Goal: Transaction & Acquisition: Purchase product/service

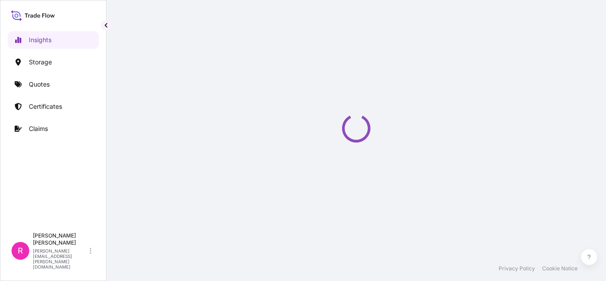
select select "2025"
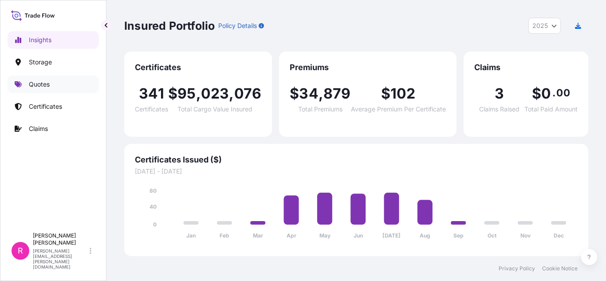
click at [35, 83] on p "Quotes" at bounding box center [39, 84] width 21 height 9
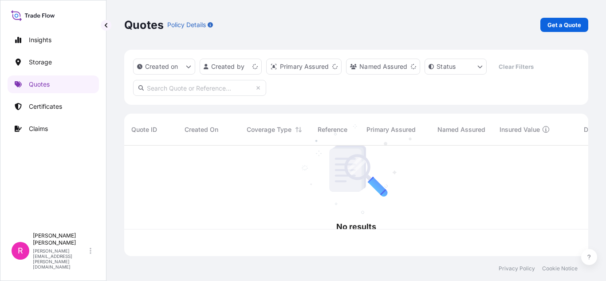
scroll to position [109, 457]
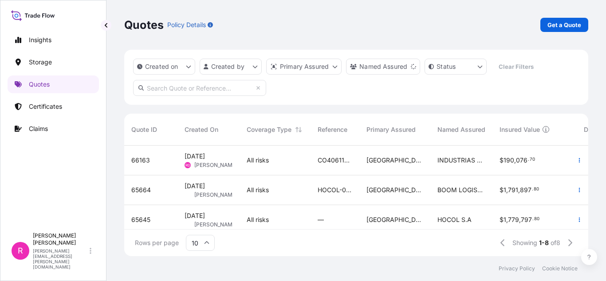
click at [564, 25] on p "Get a Quote" at bounding box center [565, 24] width 34 height 9
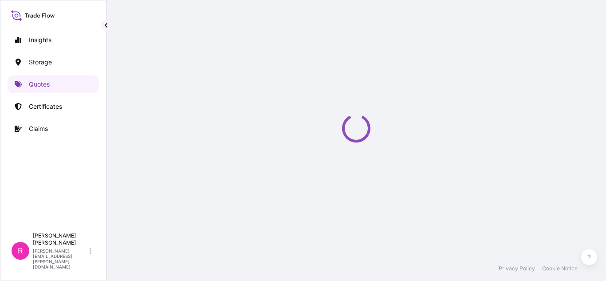
select select "Water"
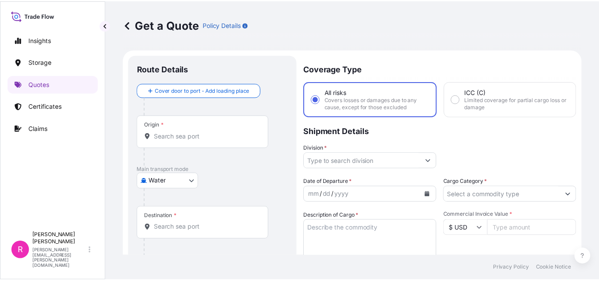
scroll to position [14, 0]
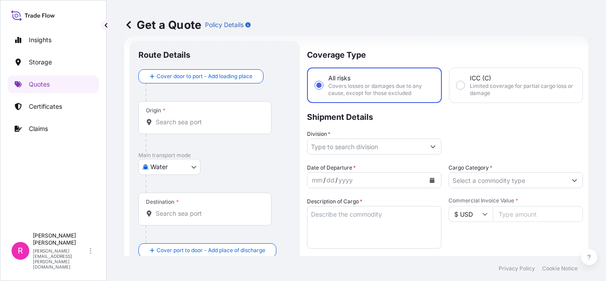
click at [193, 119] on input "Origin *" at bounding box center [208, 122] width 105 height 9
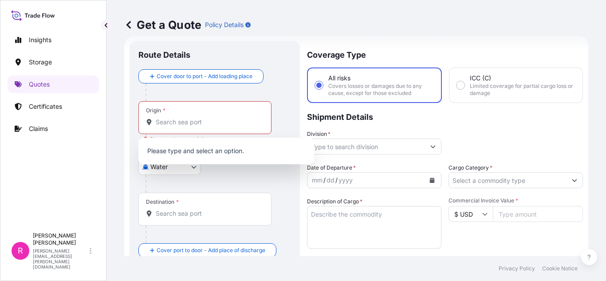
click at [191, 111] on div "Origin *" at bounding box center [204, 117] width 133 height 33
click at [191, 118] on input "Origin * Please select an origin" at bounding box center [208, 122] width 105 height 9
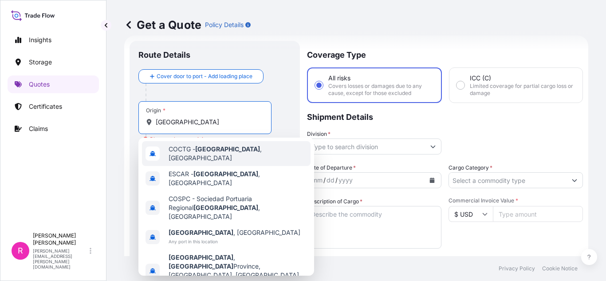
click at [235, 148] on span "COCTG - [GEOGRAPHIC_DATA] , [GEOGRAPHIC_DATA]" at bounding box center [238, 154] width 138 height 18
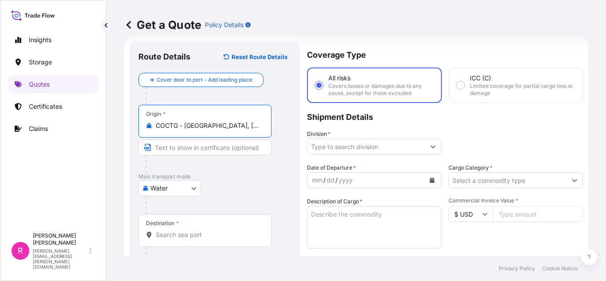
type input "COCTG - [GEOGRAPHIC_DATA], [GEOGRAPHIC_DATA]"
click at [201, 236] on input "Destination *" at bounding box center [208, 234] width 105 height 9
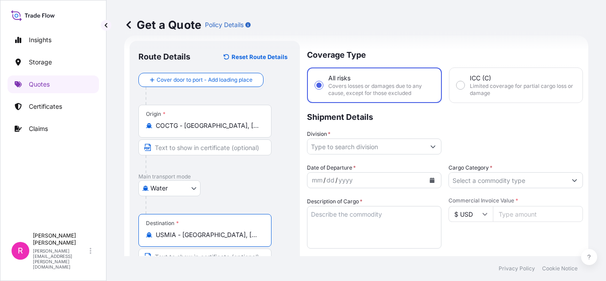
type input "USMIA - [GEOGRAPHIC_DATA], [GEOGRAPHIC_DATA]"
click at [334, 156] on div "Coverage Type All risks Covers losses or damages due to any cause, except for t…" at bounding box center [445, 245] width 276 height 409
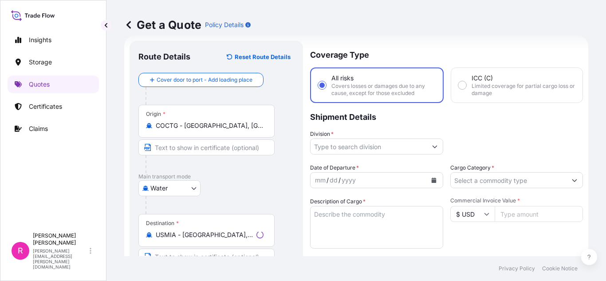
click at [353, 151] on input "Division *" at bounding box center [369, 146] width 116 height 16
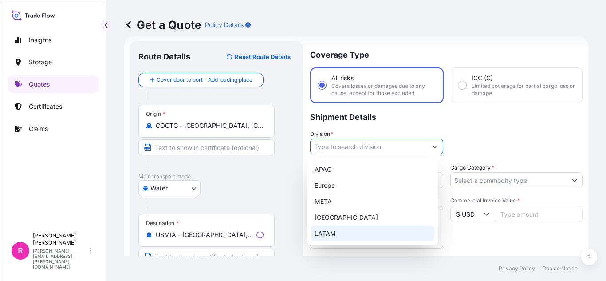
click at [335, 237] on div "LATAM" at bounding box center [372, 233] width 123 height 16
type input "LATAM"
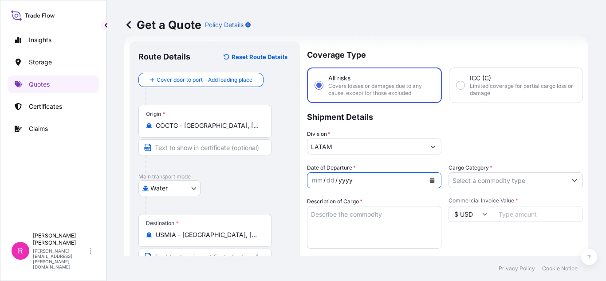
click at [346, 177] on div "yyyy" at bounding box center [346, 180] width 16 height 11
click at [434, 179] on button "Calendar" at bounding box center [432, 180] width 14 height 14
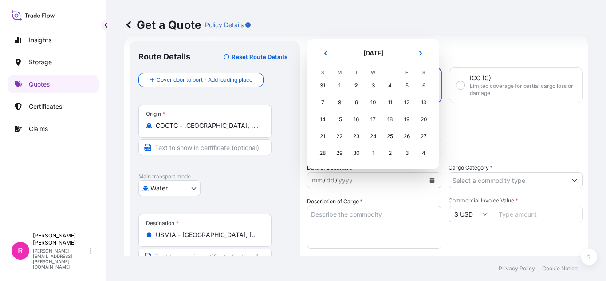
click at [390, 155] on div "2" at bounding box center [390, 153] width 16 height 16
click at [355, 83] on div "2" at bounding box center [356, 86] width 16 height 16
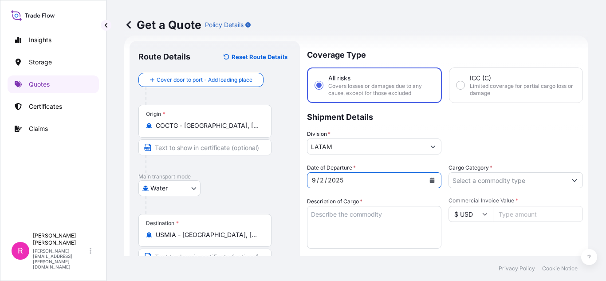
click at [473, 181] on input "Cargo Category *" at bounding box center [508, 180] width 118 height 16
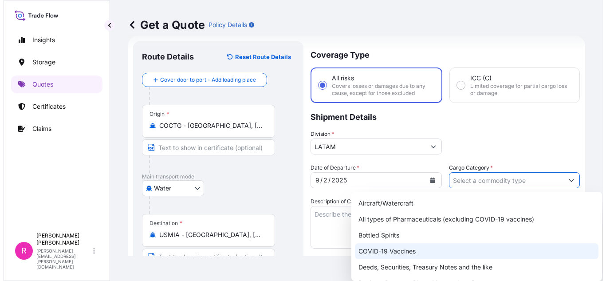
scroll to position [44, 0]
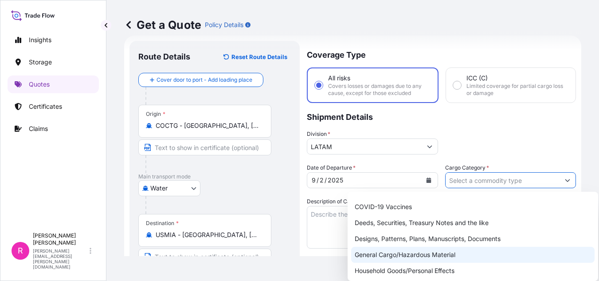
click at [404, 249] on div "General Cargo/Hazardous Material" at bounding box center [473, 255] width 244 height 16
type input "General Cargo/Hazardous Material"
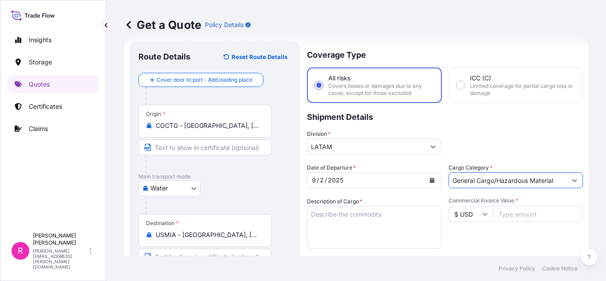
click at [337, 227] on textarea "Description of Cargo *" at bounding box center [374, 227] width 134 height 43
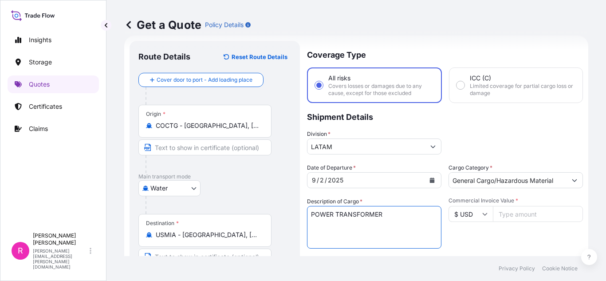
type textarea "POWER TRANSFORMER"
click at [537, 209] on input "Commercial Invoice Value *" at bounding box center [538, 214] width 90 height 16
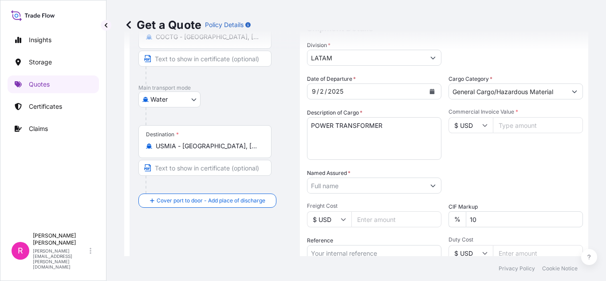
click at [520, 124] on input "Commercial Invoice Value *" at bounding box center [538, 125] width 90 height 16
type input "842259"
type input "842259.63"
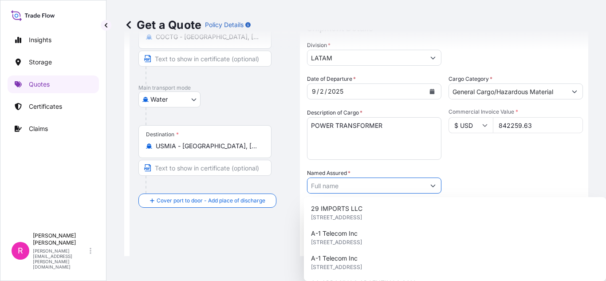
click at [355, 187] on input "Named Assured *" at bounding box center [366, 185] width 118 height 16
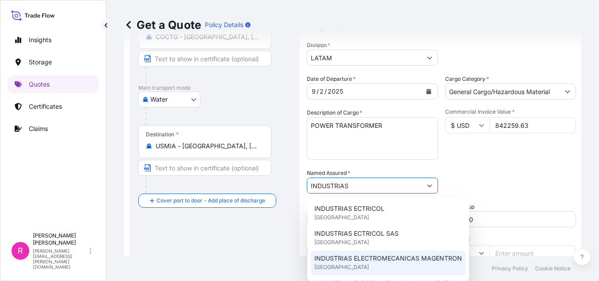
click at [403, 258] on span "INDUSTRIAS ELECTROMECANICAS MAGENTRON" at bounding box center [389, 258] width 148 height 9
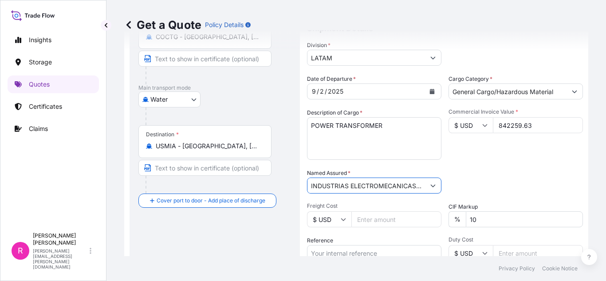
scroll to position [147, 0]
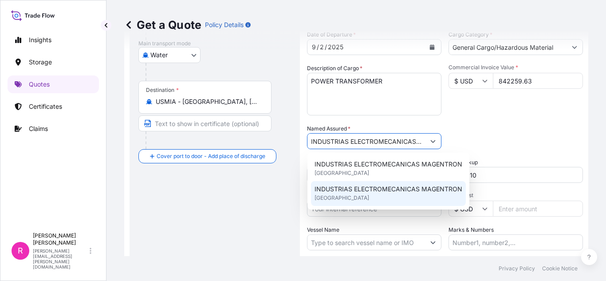
click at [389, 203] on div "INDUSTRIAS ELECTROMECANICAS MAGENTRON [GEOGRAPHIC_DATA]" at bounding box center [388, 193] width 155 height 25
paste input "CO4061153803"
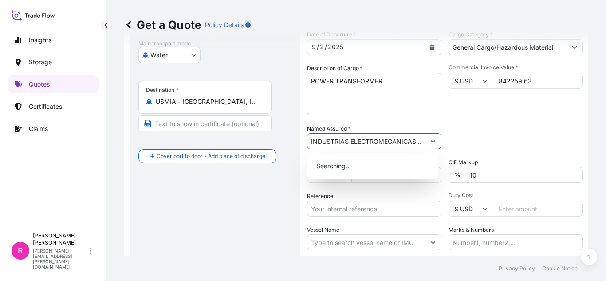
scroll to position [0, 84]
type input "INDUSTRIAS ELECTROMECANICAS MAGENTRONCO4061153803"
click at [368, 212] on input "Reference" at bounding box center [374, 209] width 134 height 16
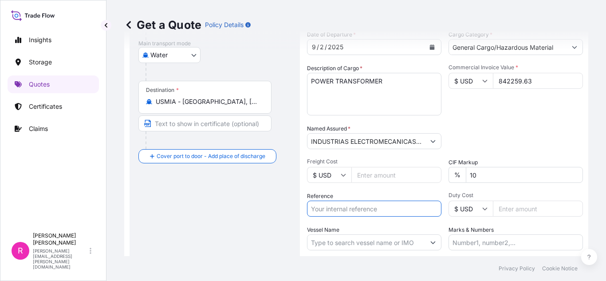
paste input "CO4061153803"
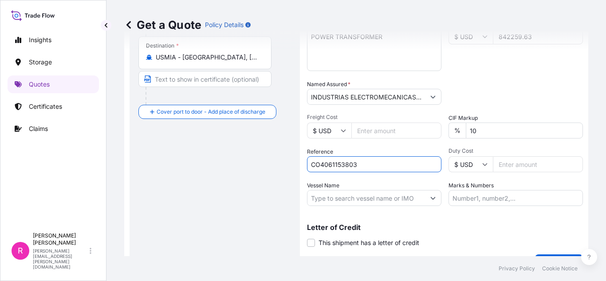
type input "CO4061153803"
click at [348, 198] on input "Vessel Name" at bounding box center [366, 198] width 118 height 16
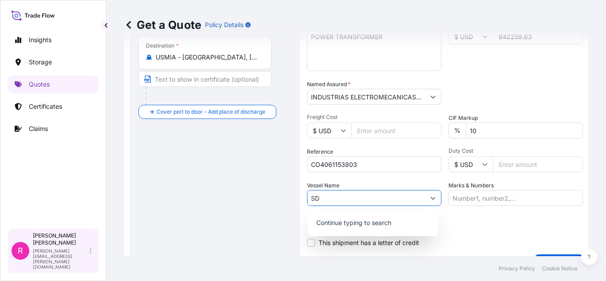
type input "S"
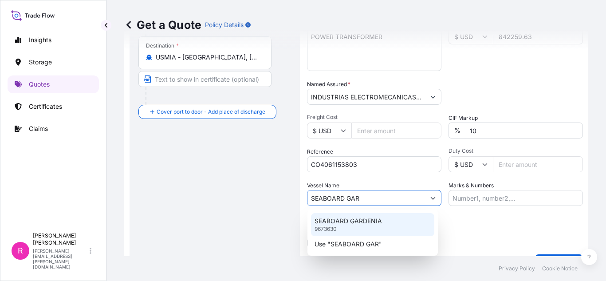
click at [371, 222] on p "SEABOARD GARDENIA" at bounding box center [348, 221] width 67 height 9
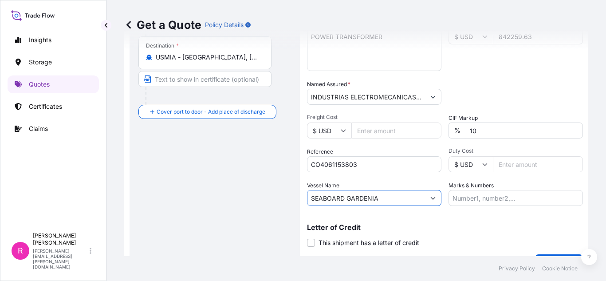
scroll to position [213, 0]
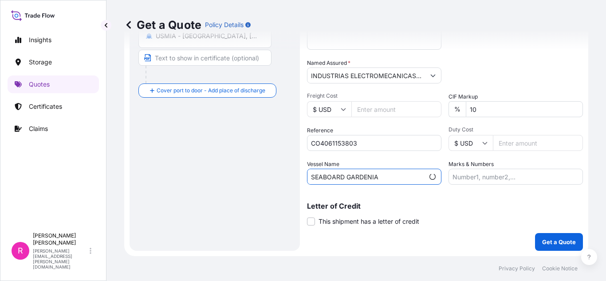
type input "SEABOARD GARDENIA"
drag, startPoint x: 557, startPoint y: 231, endPoint x: 560, endPoint y: 242, distance: 11.8
click at [559, 233] on div "Coverage Type All risks Covers losses or damages due to any cause, except for t…" at bounding box center [445, 46] width 276 height 409
click at [560, 242] on p "Get a Quote" at bounding box center [559, 241] width 34 height 9
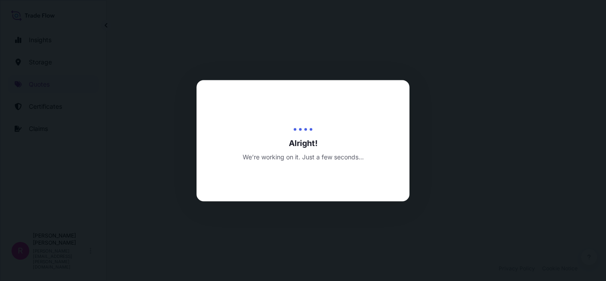
select select "Water"
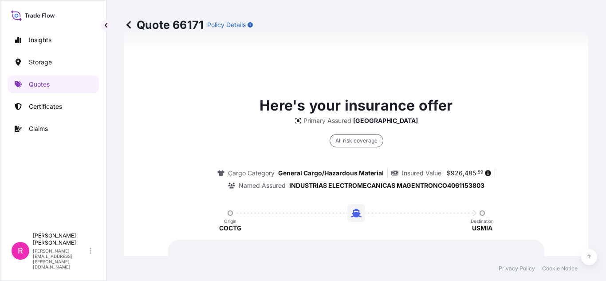
scroll to position [1405, 0]
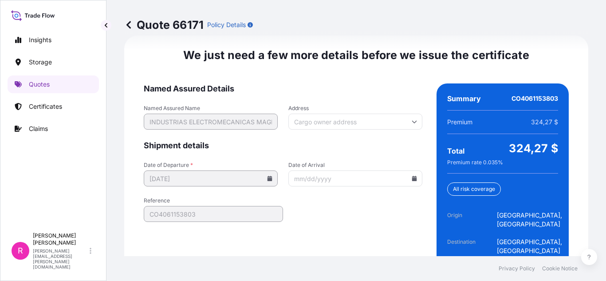
click at [412, 177] on icon at bounding box center [414, 178] width 5 height 5
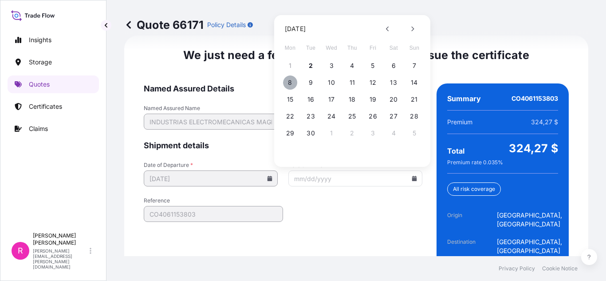
click at [286, 83] on button "8" at bounding box center [290, 82] width 14 height 14
type input "[DATE]"
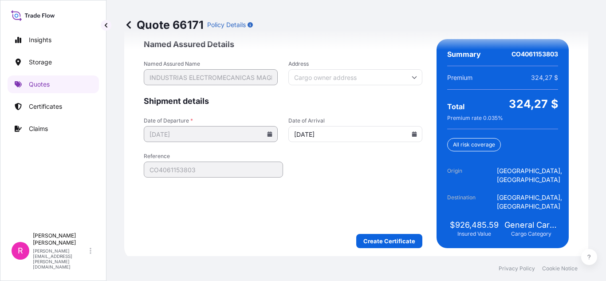
scroll to position [1454, 0]
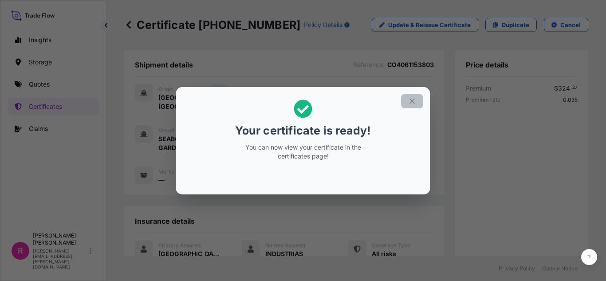
click at [413, 99] on icon "button" at bounding box center [412, 101] width 8 height 8
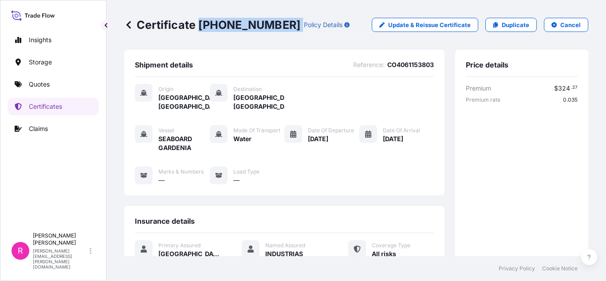
drag, startPoint x: 198, startPoint y: 28, endPoint x: 268, endPoint y: 23, distance: 70.7
click at [268, 23] on div "Certificate [PHONE_NUMBER] Policy Details" at bounding box center [236, 25] width 225 height 14
copy p "[PHONE_NUMBER]"
drag, startPoint x: 48, startPoint y: 75, endPoint x: 52, endPoint y: 81, distance: 7.2
click at [50, 76] on div "Insights Storage Quotes Certificates Claims" at bounding box center [53, 125] width 91 height 205
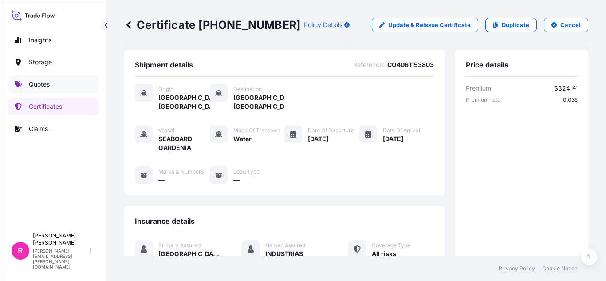
click at [55, 83] on link "Quotes" at bounding box center [53, 84] width 91 height 18
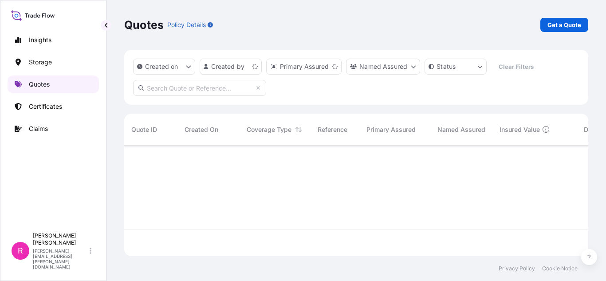
scroll to position [109, 457]
click at [577, 22] on p "Get a Quote" at bounding box center [565, 24] width 34 height 9
select select "Water"
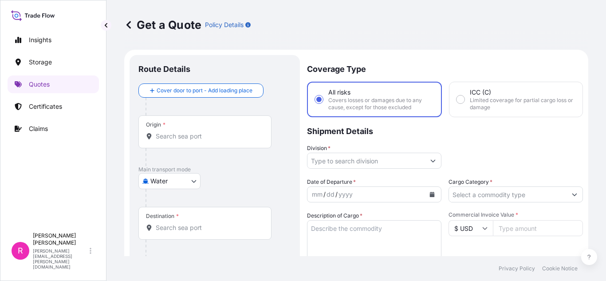
scroll to position [14, 0]
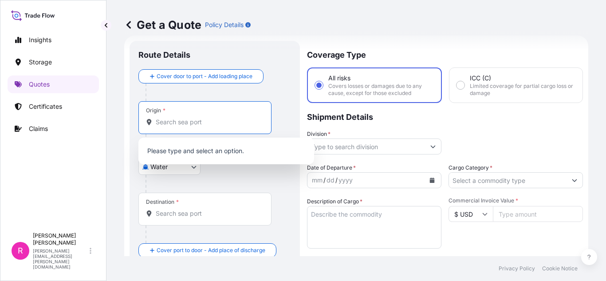
click at [232, 122] on input "Origin *" at bounding box center [208, 122] width 105 height 9
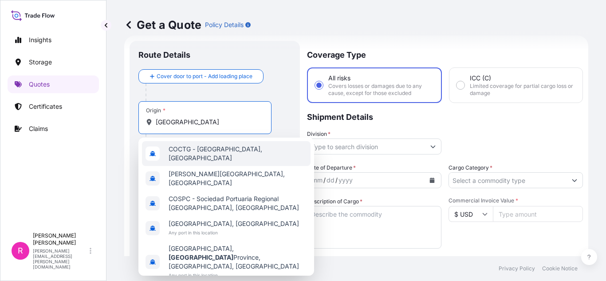
click at [247, 157] on div "COCTG - [GEOGRAPHIC_DATA], [GEOGRAPHIC_DATA]" at bounding box center [226, 153] width 169 height 25
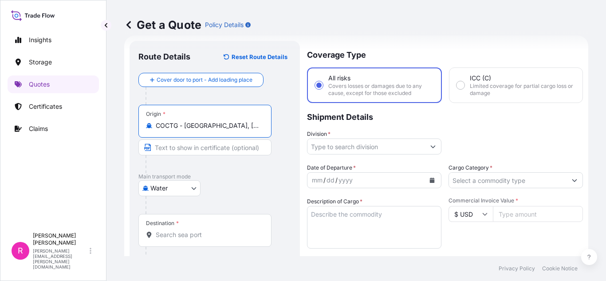
scroll to position [59, 0]
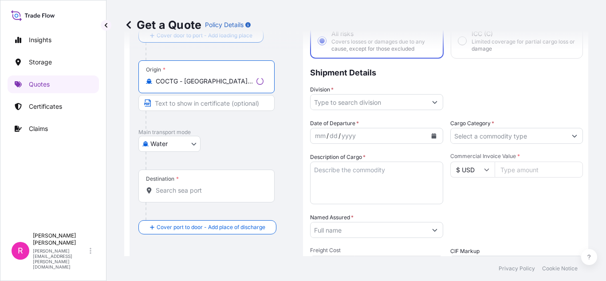
type input "COCTG - [GEOGRAPHIC_DATA], [GEOGRAPHIC_DATA]"
click at [195, 190] on input "Destination *" at bounding box center [210, 190] width 108 height 9
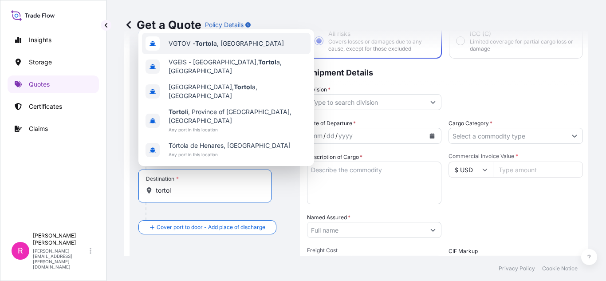
click at [264, 48] on span "VGTOV - Tortol a, [GEOGRAPHIC_DATA]" at bounding box center [226, 43] width 115 height 9
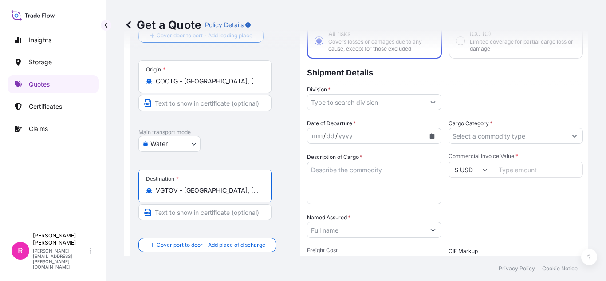
type input "VGTOV - [GEOGRAPHIC_DATA], [GEOGRAPHIC_DATA]"
drag, startPoint x: 338, startPoint y: 98, endPoint x: 349, endPoint y: 111, distance: 16.7
click at [339, 98] on input "Division *" at bounding box center [366, 102] width 118 height 16
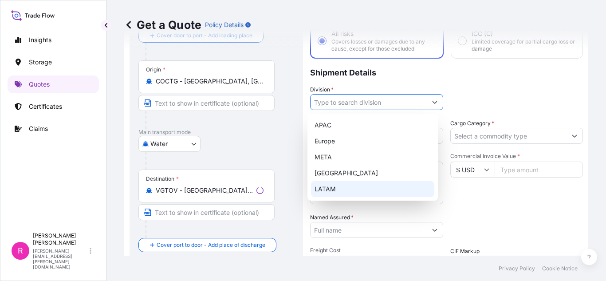
click at [358, 187] on div "LATAM" at bounding box center [372, 189] width 123 height 16
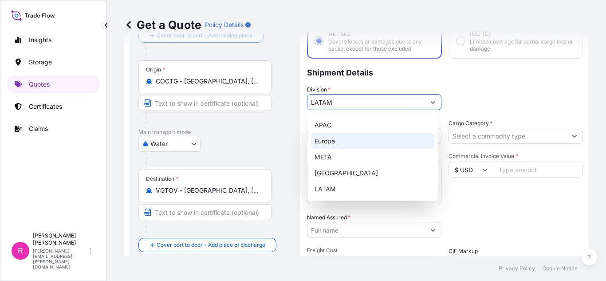
click at [426, 138] on div "Europe" at bounding box center [372, 141] width 123 height 16
type input "Europe"
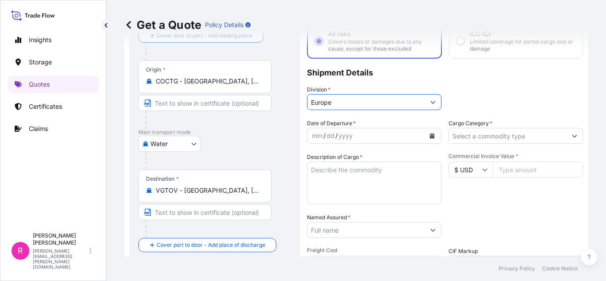
click at [430, 138] on icon "Calendar" at bounding box center [432, 135] width 5 height 5
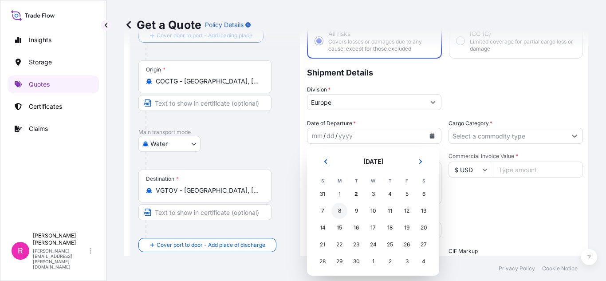
click at [341, 207] on div "8" at bounding box center [339, 211] width 16 height 16
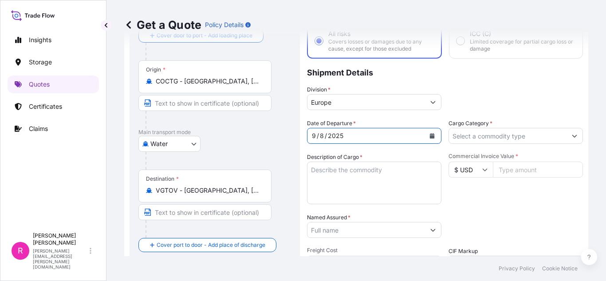
click at [485, 144] on div "Date of Departure * [DATE] Cargo Category * Description of Cargo * Commercial I…" at bounding box center [445, 229] width 276 height 220
click at [485, 145] on div "Date of Departure * [DATE] Cargo Category * Description of Cargo * Commercial I…" at bounding box center [445, 229] width 276 height 220
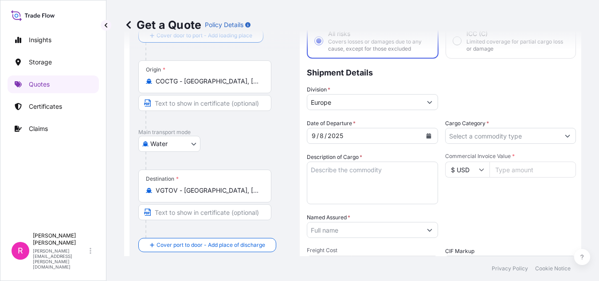
click at [487, 135] on input "Cargo Category *" at bounding box center [503, 136] width 114 height 16
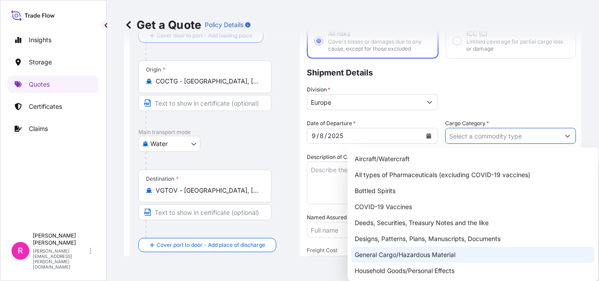
click at [410, 250] on div "General Cargo/Hazardous Material" at bounding box center [473, 255] width 244 height 16
type input "General Cargo/Hazardous Material"
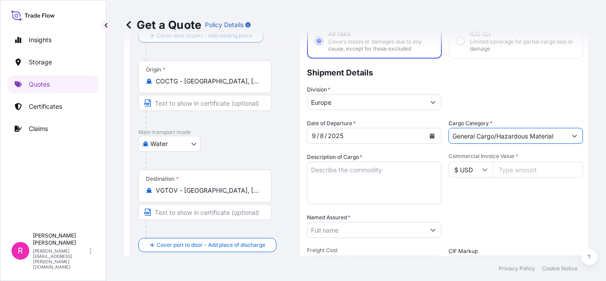
click at [359, 172] on textarea "Description of Cargo *" at bounding box center [374, 183] width 134 height 43
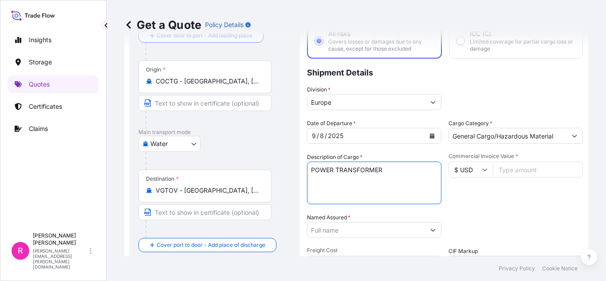
type textarea "POWER TRANSFORMER"
click at [520, 166] on input "Commercial Invoice Value *" at bounding box center [538, 170] width 90 height 16
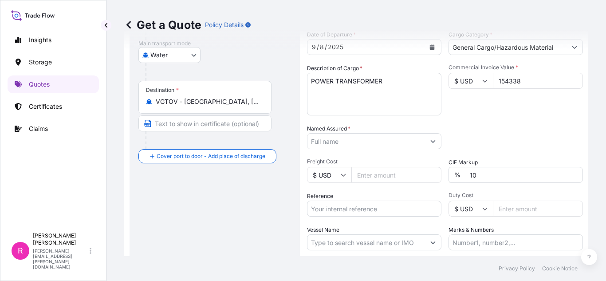
type input "154338"
click at [364, 139] on input "Named Assured *" at bounding box center [366, 141] width 118 height 16
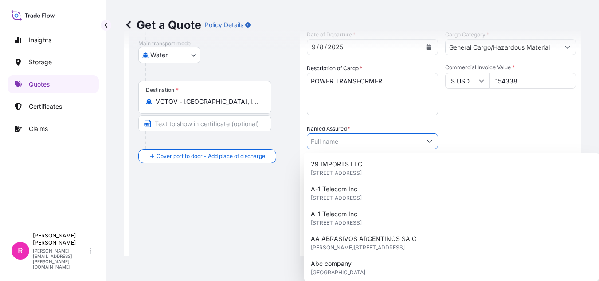
type input "U"
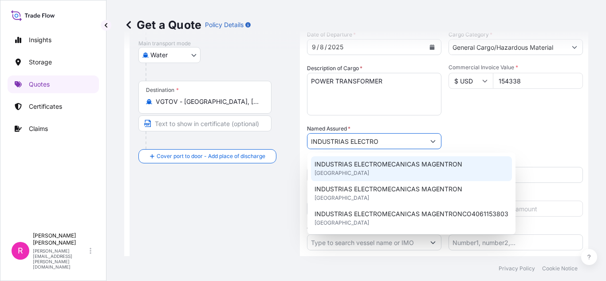
click at [385, 164] on span "INDUSTRIAS ELECTROMECANICAS MAGENTRON" at bounding box center [389, 164] width 148 height 9
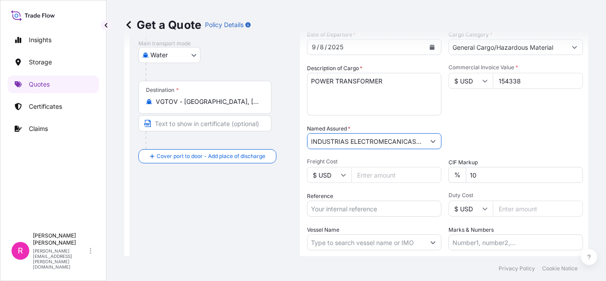
type input "INDUSTRIAS ELECTROMECANICAS MAGENTRON"
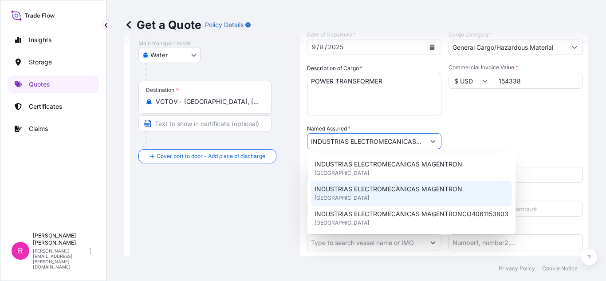
click at [389, 201] on div "INDUSTRIAS ELECTROMECANICAS MAGENTRON [GEOGRAPHIC_DATA]" at bounding box center [411, 193] width 201 height 25
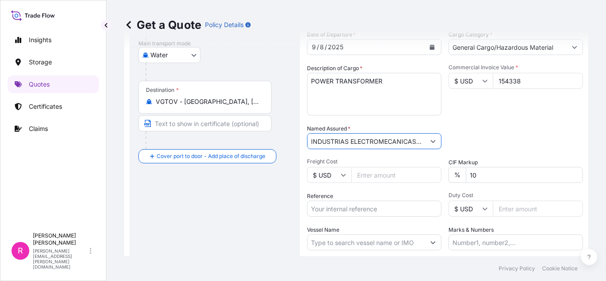
click at [335, 204] on input "Reference" at bounding box center [374, 209] width 134 height 16
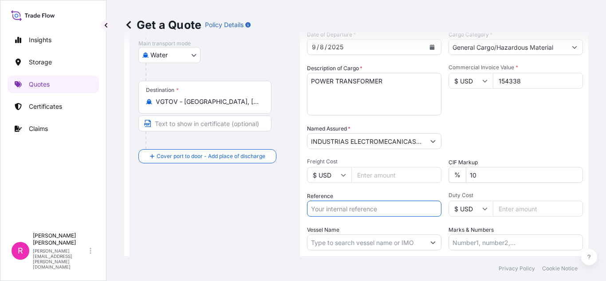
paste input "CO4061153785"
type input "CO4061153785"
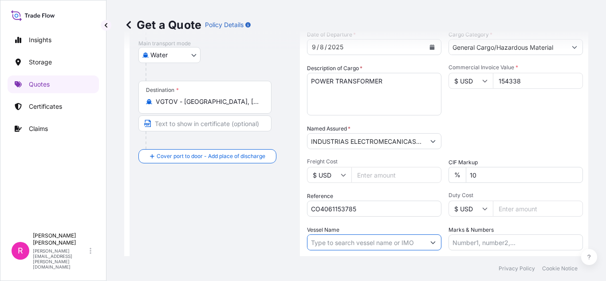
click at [339, 240] on input "Vessel Name" at bounding box center [366, 242] width 118 height 16
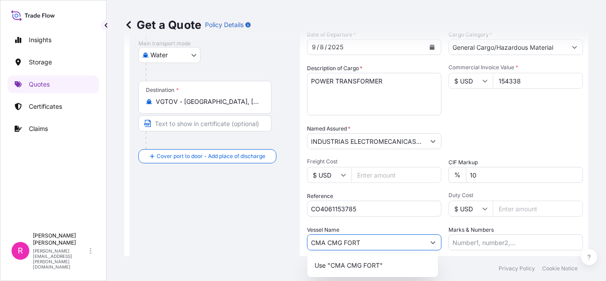
scroll to position [192, 0]
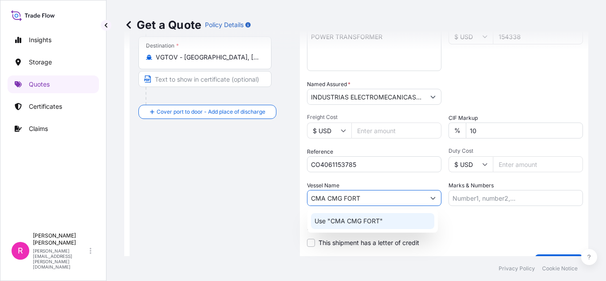
click at [371, 194] on input "CMA CMG FORT" at bounding box center [366, 198] width 118 height 16
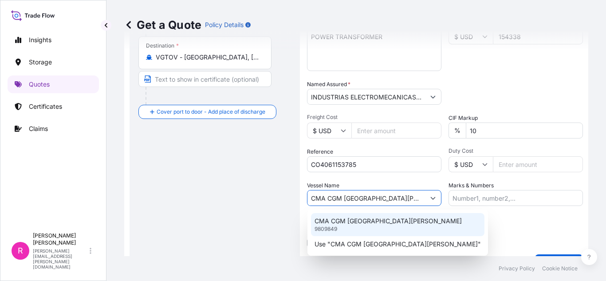
click at [382, 225] on p "CMA CGM [GEOGRAPHIC_DATA][PERSON_NAME]" at bounding box center [388, 221] width 147 height 9
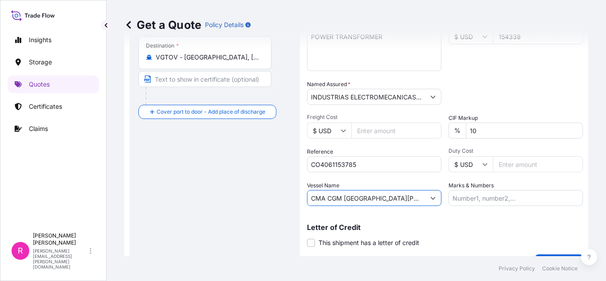
scroll to position [213, 0]
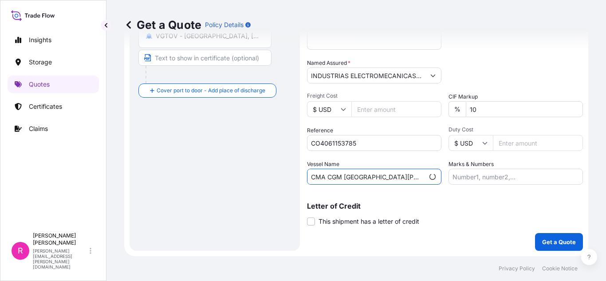
type input "CMA CGM [GEOGRAPHIC_DATA][PERSON_NAME]"
click at [550, 237] on button "Get a Quote" at bounding box center [559, 242] width 48 height 18
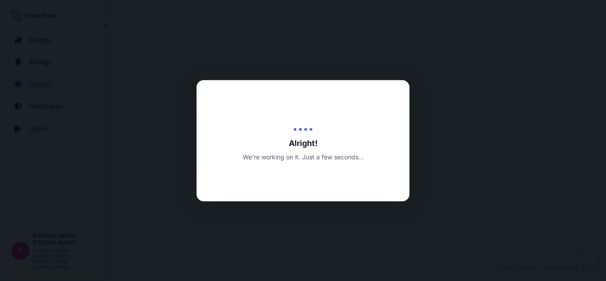
select select "Water"
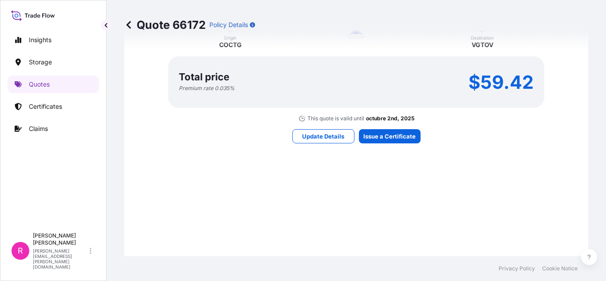
scroll to position [833, 0]
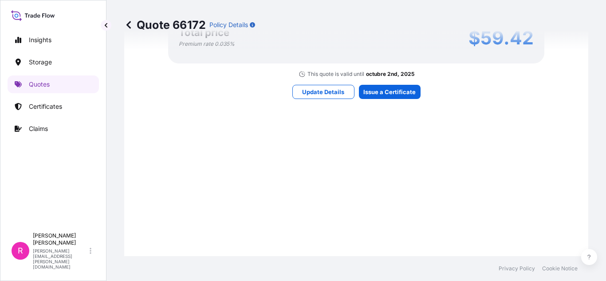
drag, startPoint x: 419, startPoint y: 141, endPoint x: 394, endPoint y: 141, distance: 25.3
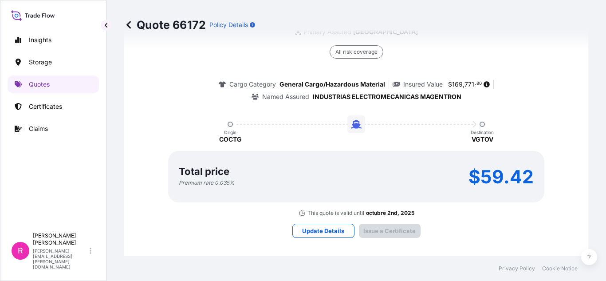
scroll to position [1405, 0]
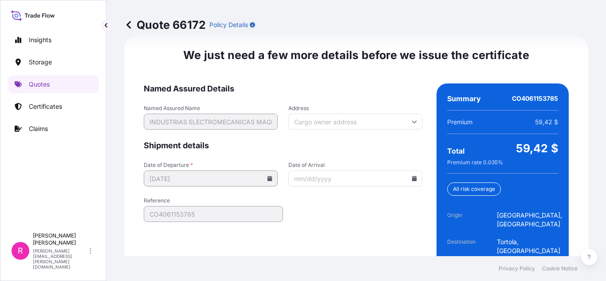
click at [406, 182] on input "Date of Arrival" at bounding box center [355, 178] width 134 height 16
click at [410, 182] on input "Date of Arrival" at bounding box center [355, 178] width 134 height 16
click at [412, 179] on icon at bounding box center [414, 178] width 5 height 5
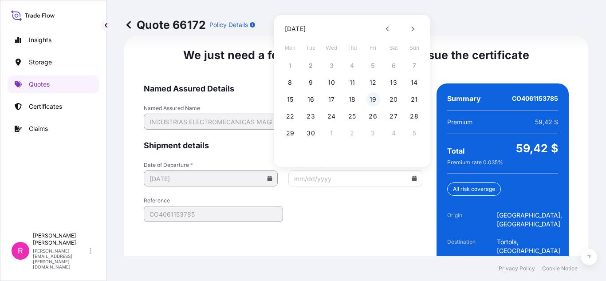
click at [369, 94] on button "19" at bounding box center [373, 99] width 14 height 14
type input "[DATE]"
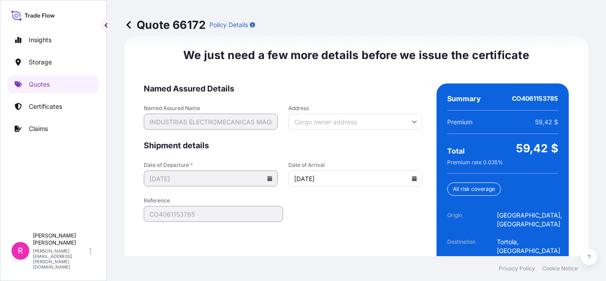
scroll to position [1454, 0]
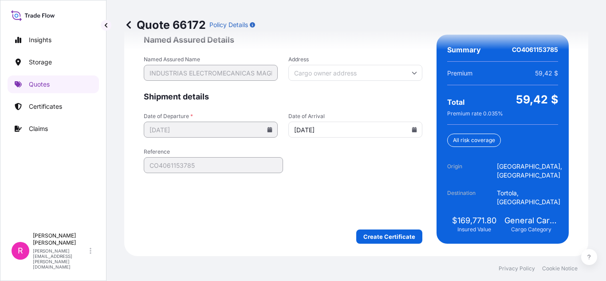
click at [390, 228] on form "Named Assured Details Named Assured Name INDUSTRIAS ELECTROMECANICAS MAGENTRON …" at bounding box center [283, 139] width 279 height 209
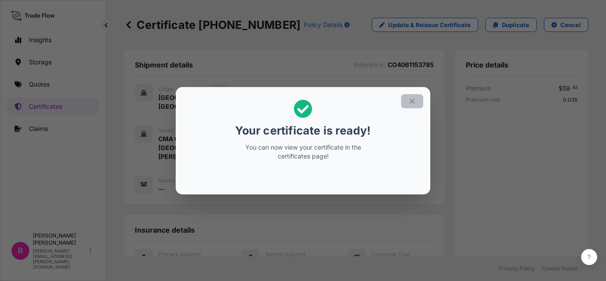
click at [409, 103] on button "button" at bounding box center [412, 101] width 22 height 14
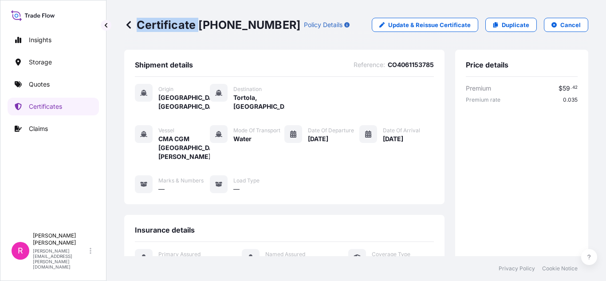
drag, startPoint x: 199, startPoint y: 24, endPoint x: 267, endPoint y: 27, distance: 67.5
click at [267, 27] on div "Certificate [PHONE_NUMBER] Policy Details" at bounding box center [236, 25] width 225 height 14
click at [203, 25] on p "Certificate [PHONE_NUMBER]" at bounding box center [212, 25] width 176 height 14
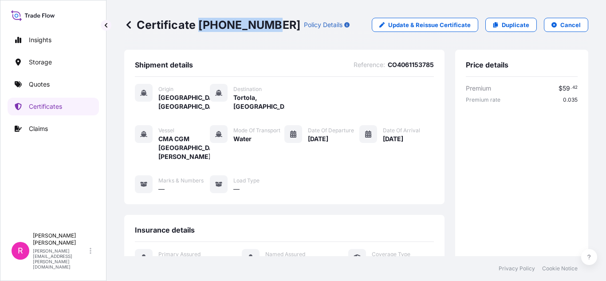
drag, startPoint x: 198, startPoint y: 23, endPoint x: 265, endPoint y: 22, distance: 66.6
click at [265, 22] on p "Certificate [PHONE_NUMBER]" at bounding box center [212, 25] width 176 height 14
copy p "[PHONE_NUMBER]"
